Goal: Task Accomplishment & Management: Complete application form

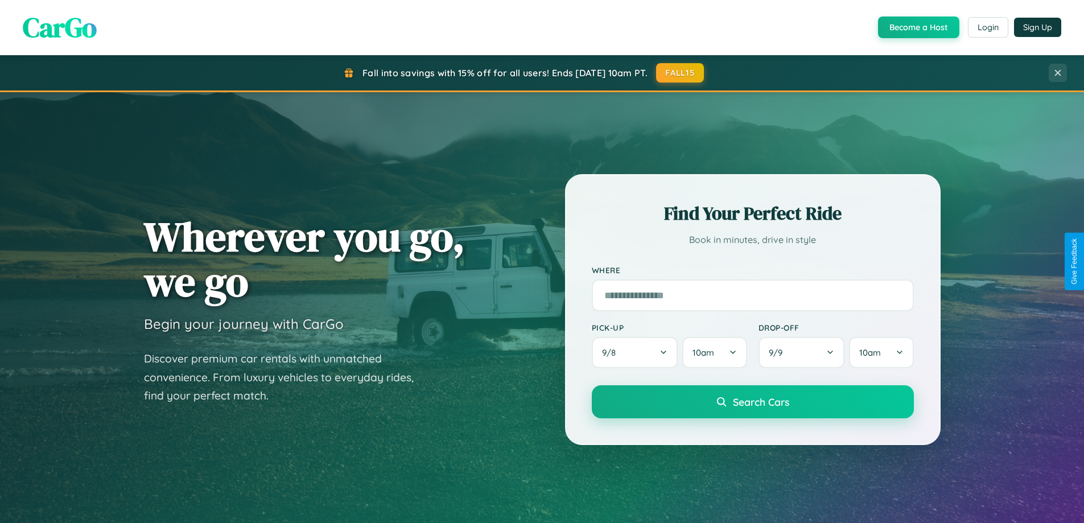
scroll to position [491, 0]
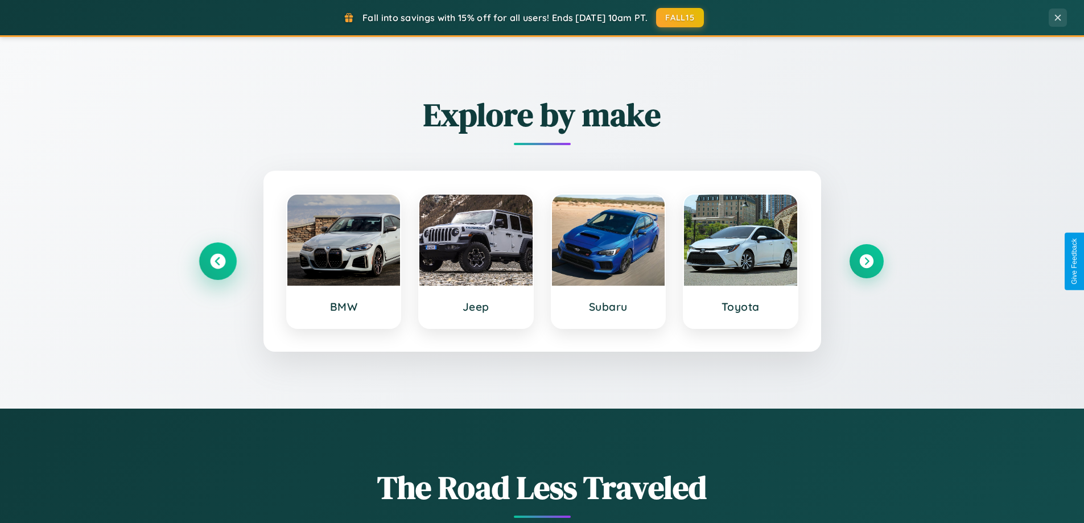
click at [217, 261] on icon at bounding box center [217, 261] width 15 height 15
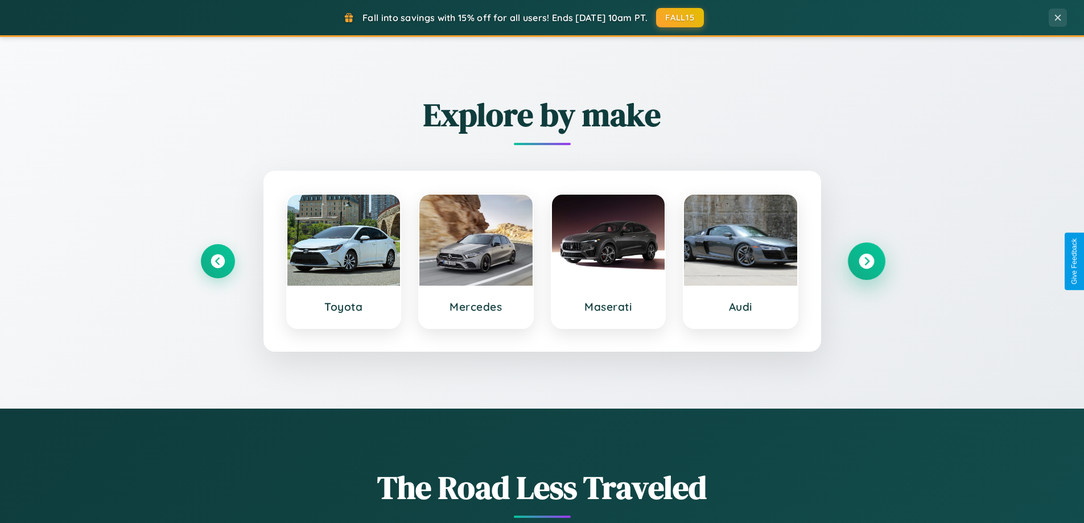
click at [866, 261] on icon at bounding box center [866, 261] width 15 height 15
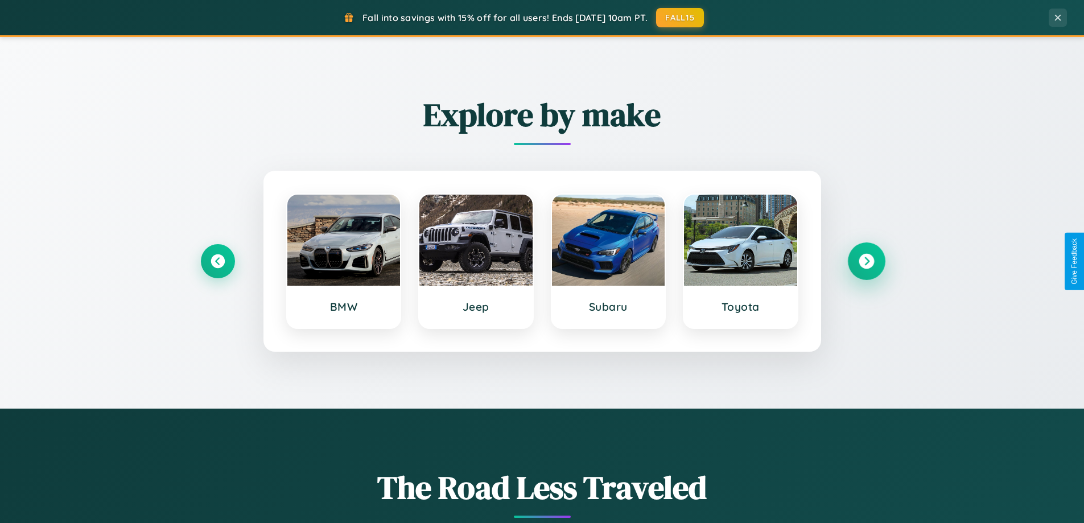
click at [866, 261] on icon at bounding box center [866, 261] width 15 height 15
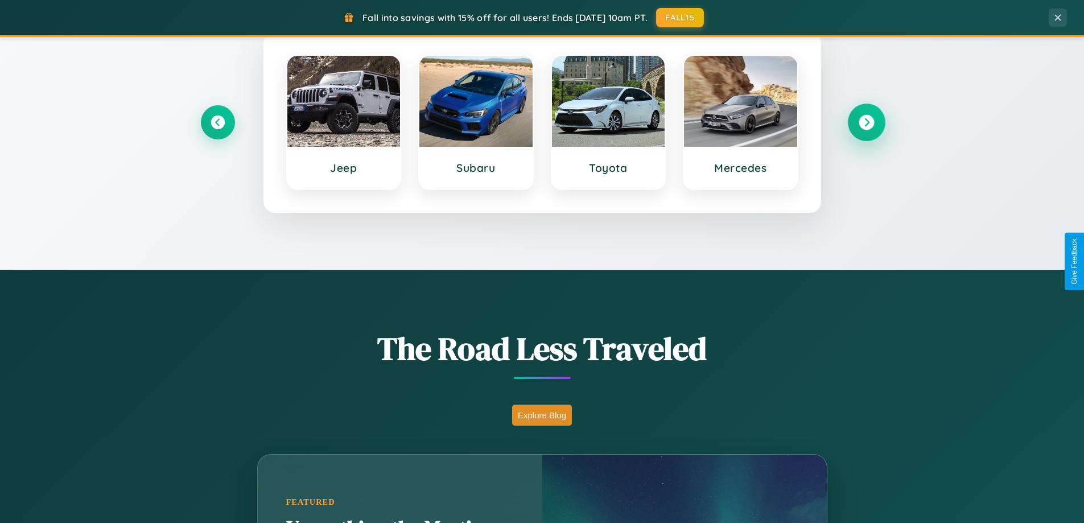
scroll to position [783, 0]
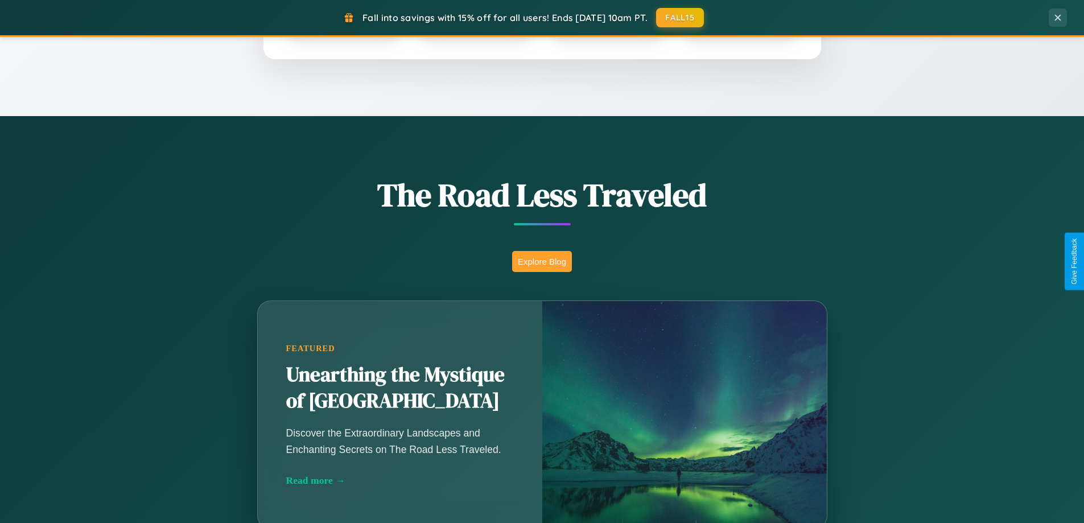
click at [542, 261] on button "Explore Blog" at bounding box center [542, 261] width 60 height 21
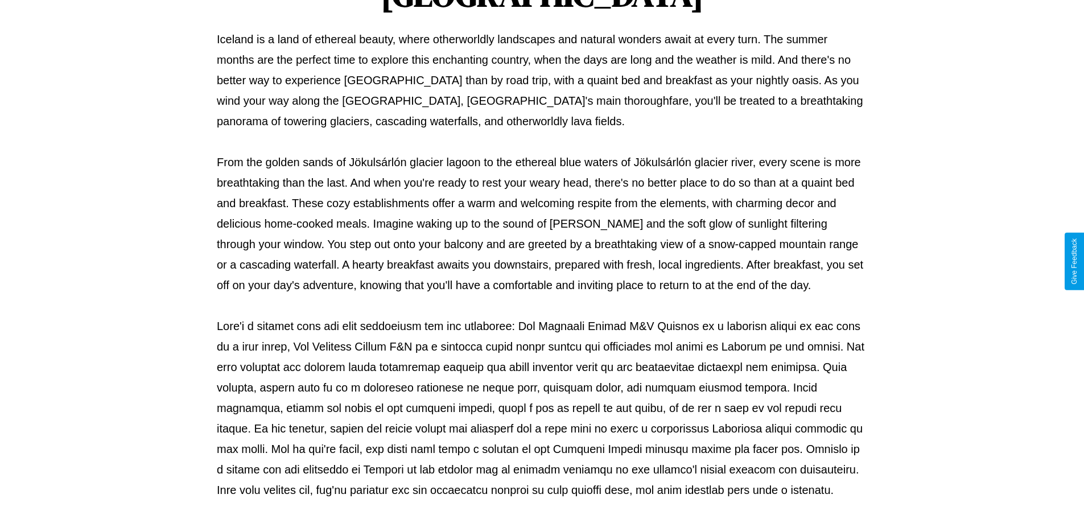
scroll to position [368, 0]
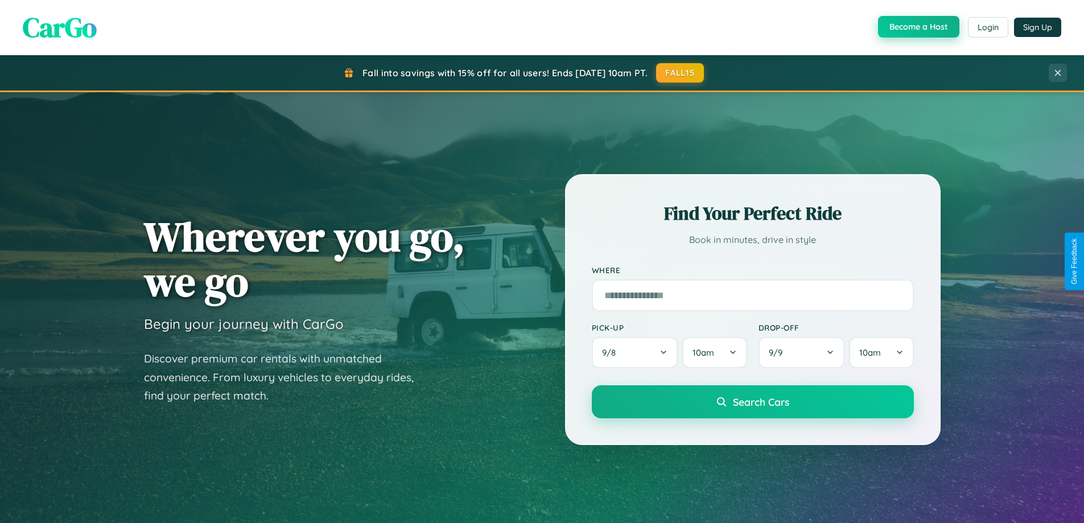
click at [918, 27] on button "Become a Host" at bounding box center [918, 27] width 81 height 22
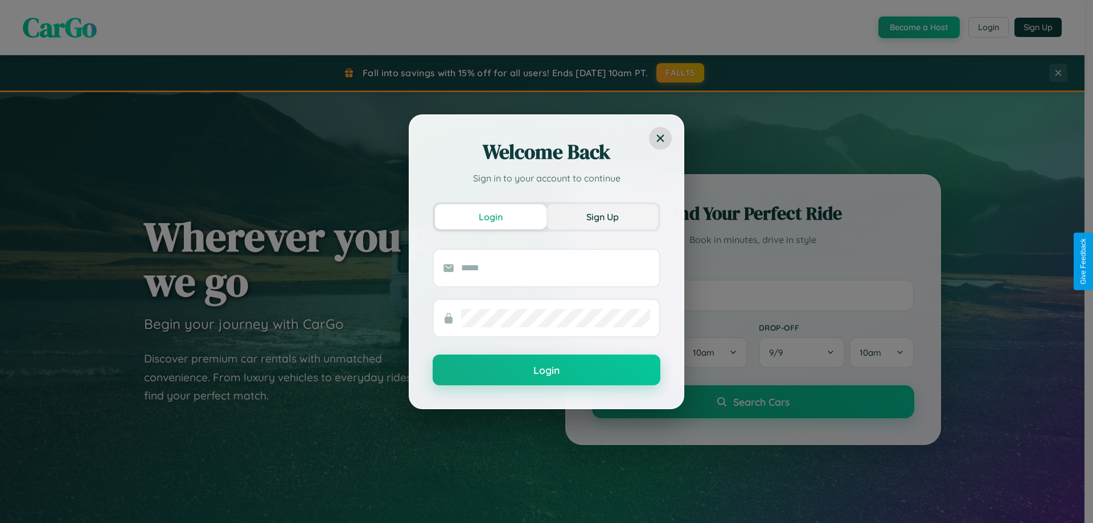
click at [602, 216] on button "Sign Up" at bounding box center [602, 216] width 112 height 25
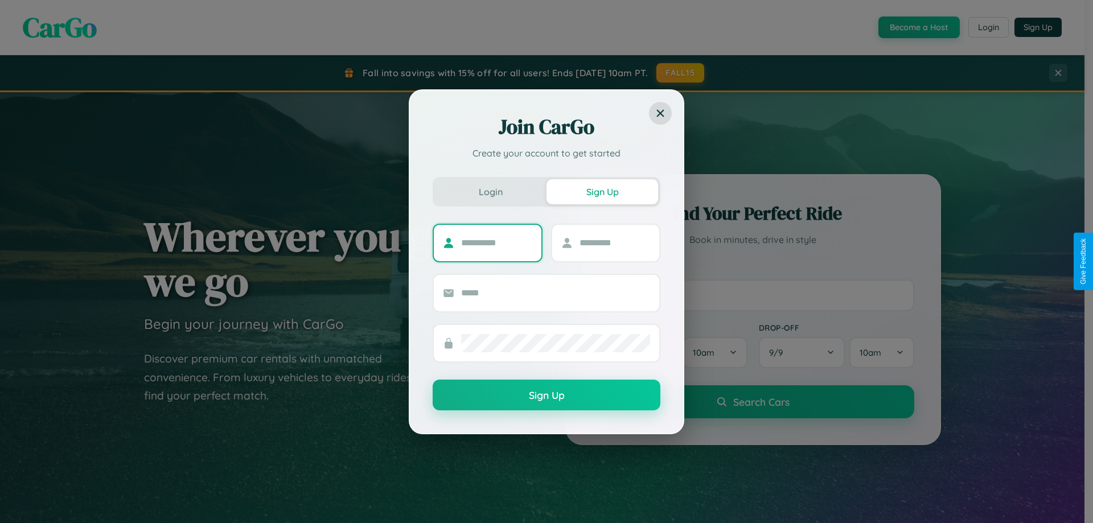
click at [496, 243] on input "text" at bounding box center [496, 243] width 71 height 18
type input "******"
click at [614, 243] on input "text" at bounding box center [615, 243] width 71 height 18
type input "******"
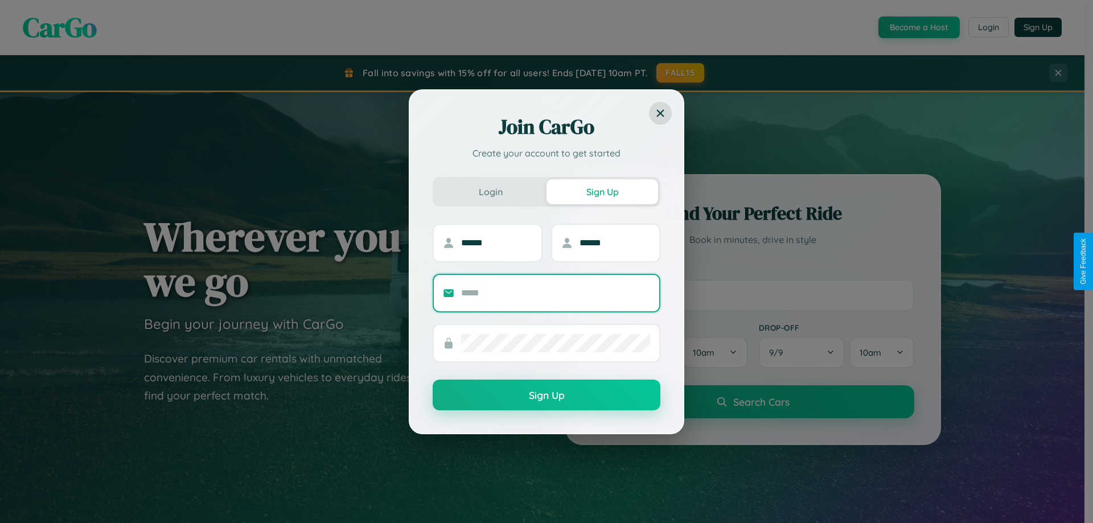
click at [556, 293] on input "text" at bounding box center [555, 293] width 189 height 18
type input "**********"
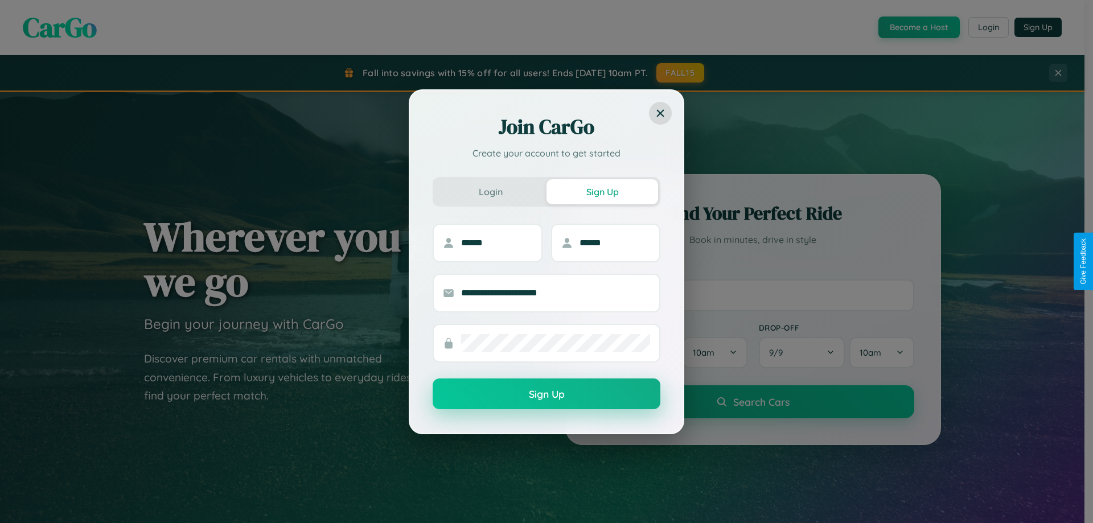
click at [546, 394] on button "Sign Up" at bounding box center [547, 394] width 228 height 31
